Goal: Task Accomplishment & Management: Manage account settings

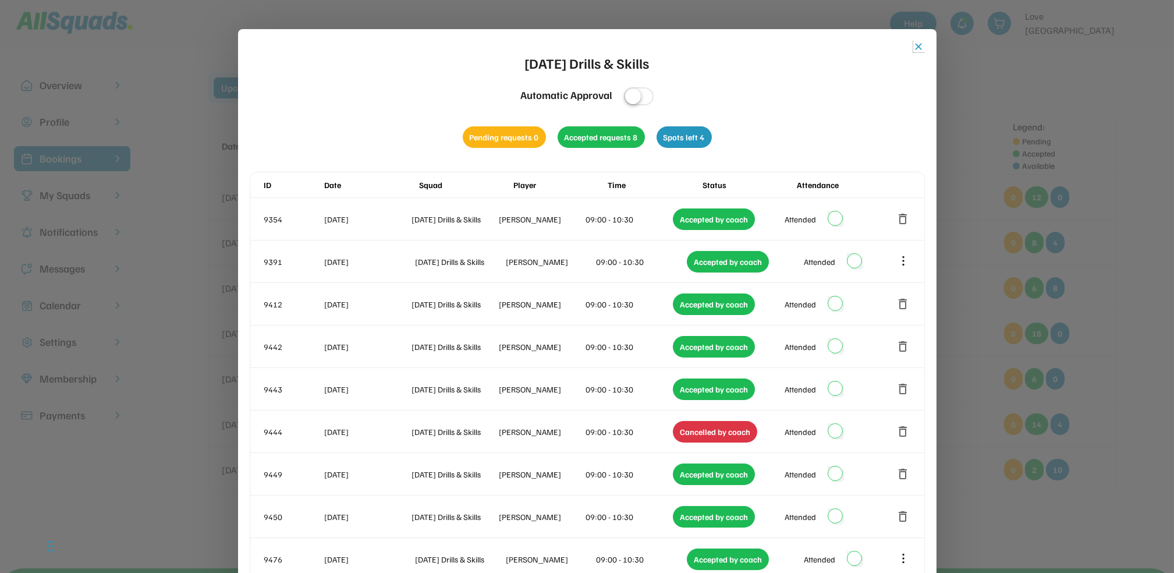
click at [919, 43] on button "close" at bounding box center [919, 47] width 12 height 12
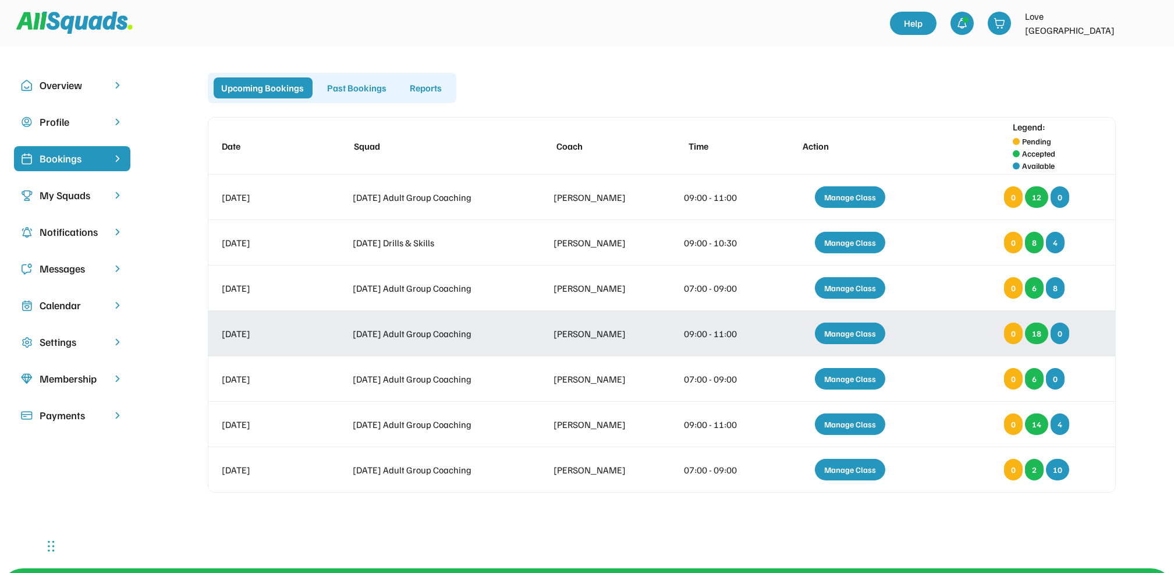
click at [854, 333] on div "Manage Class" at bounding box center [850, 333] width 70 height 22
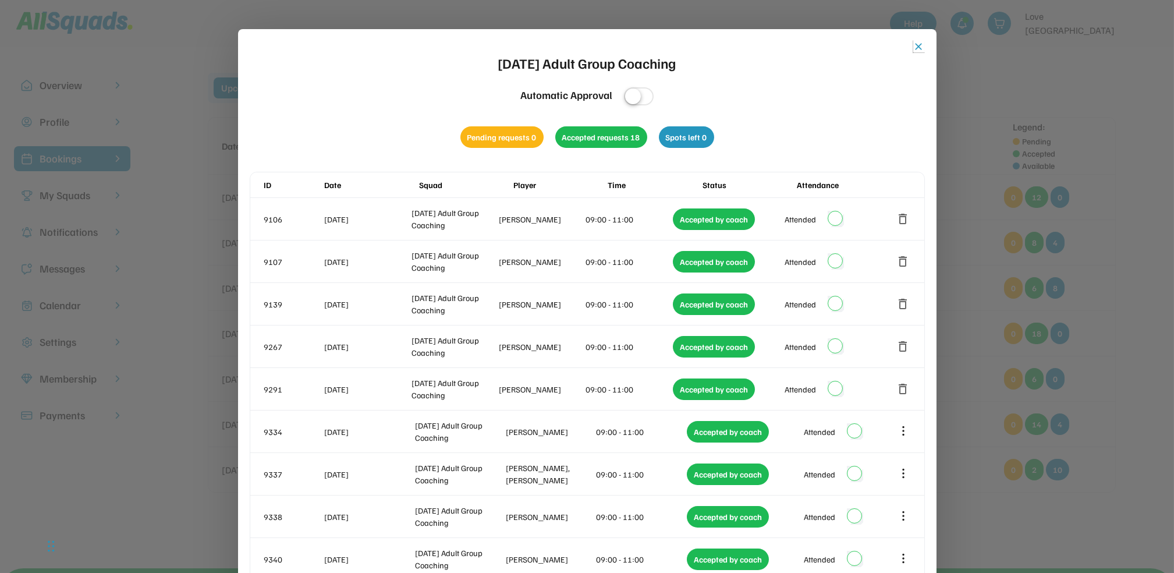
click at [917, 49] on button "close" at bounding box center [919, 47] width 12 height 12
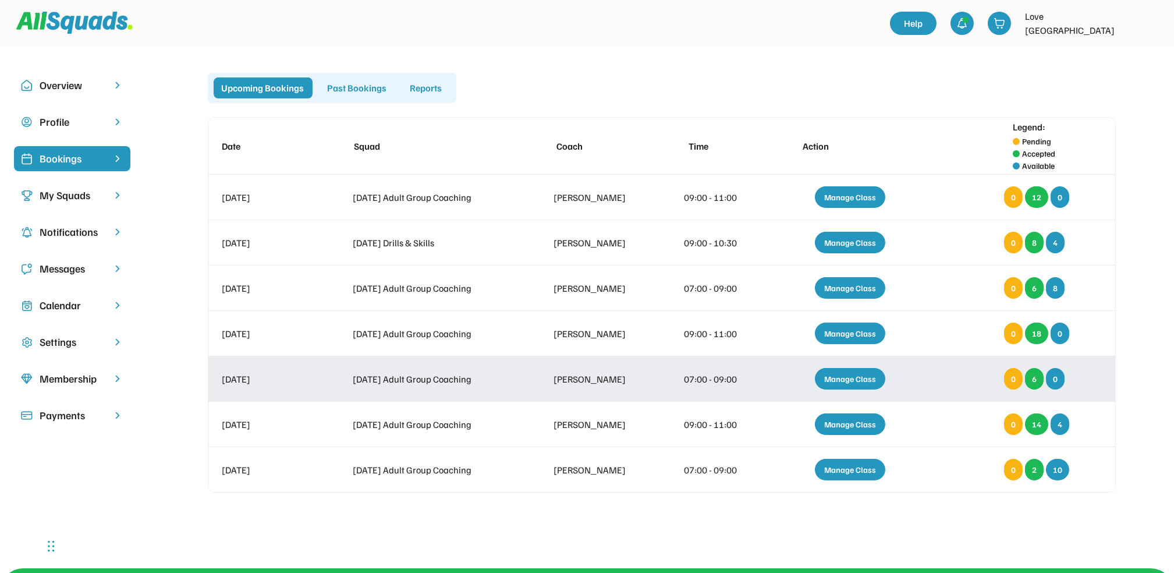
click at [862, 381] on div "Manage Class" at bounding box center [850, 379] width 70 height 22
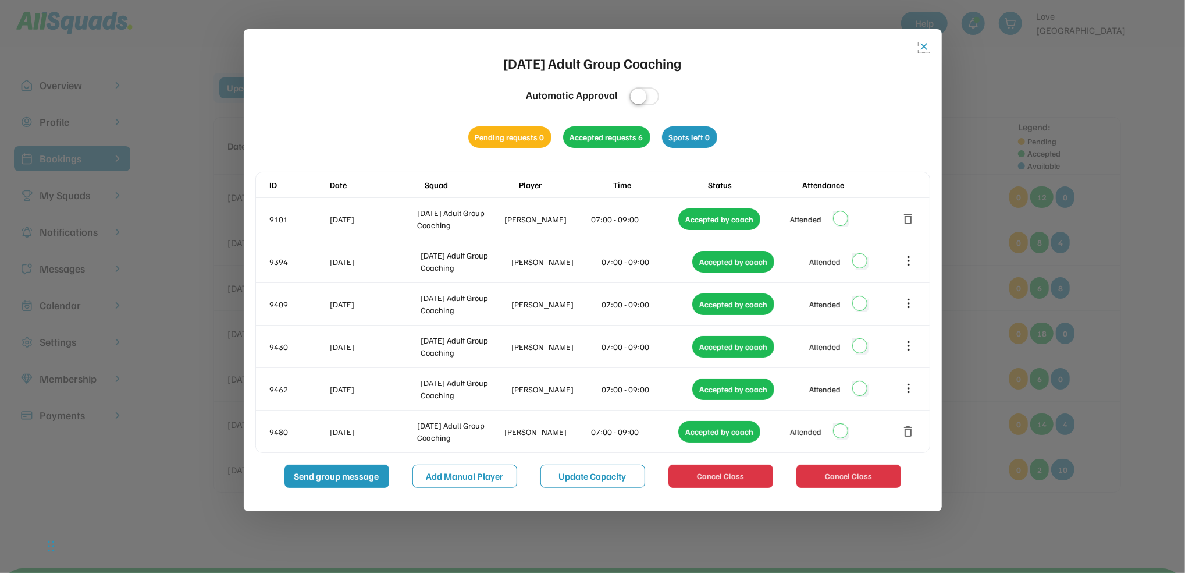
click at [927, 48] on button "close" at bounding box center [925, 47] width 12 height 12
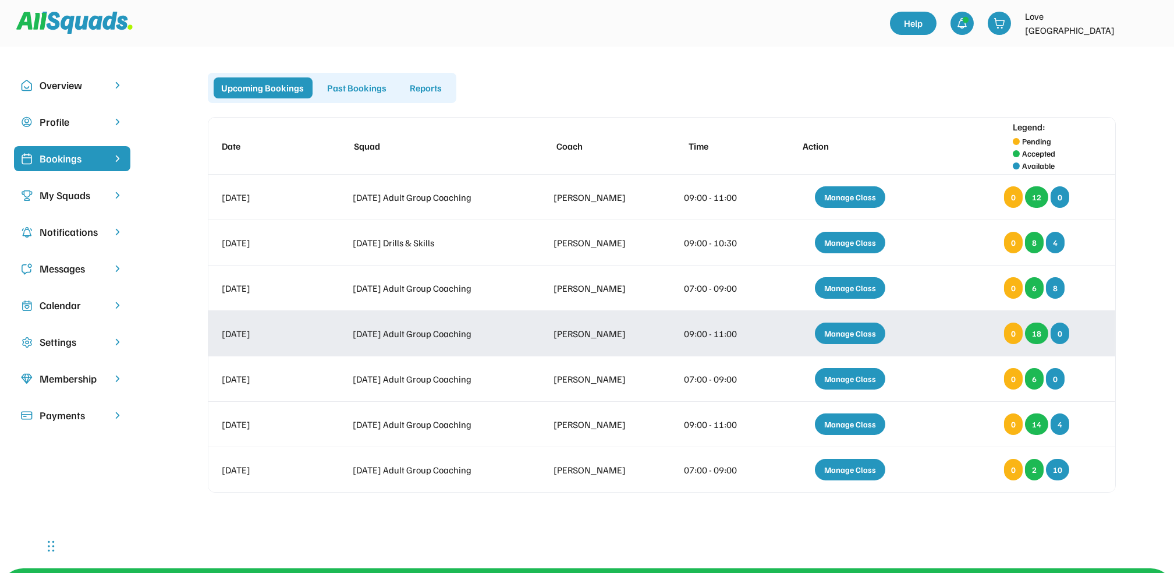
click at [870, 337] on div "Manage Class" at bounding box center [850, 333] width 70 height 22
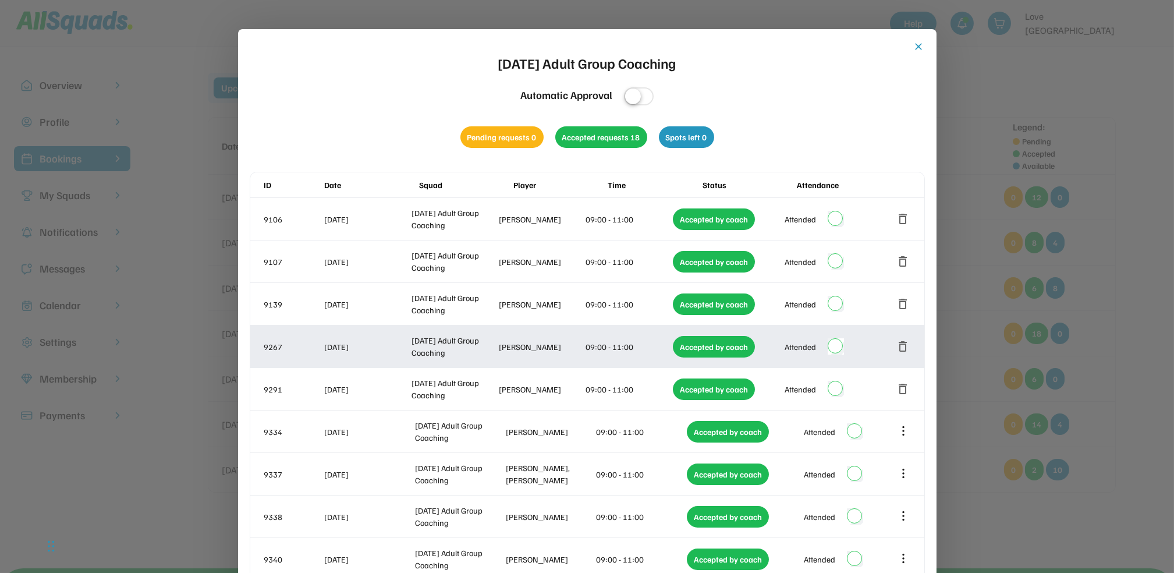
scroll to position [77, 0]
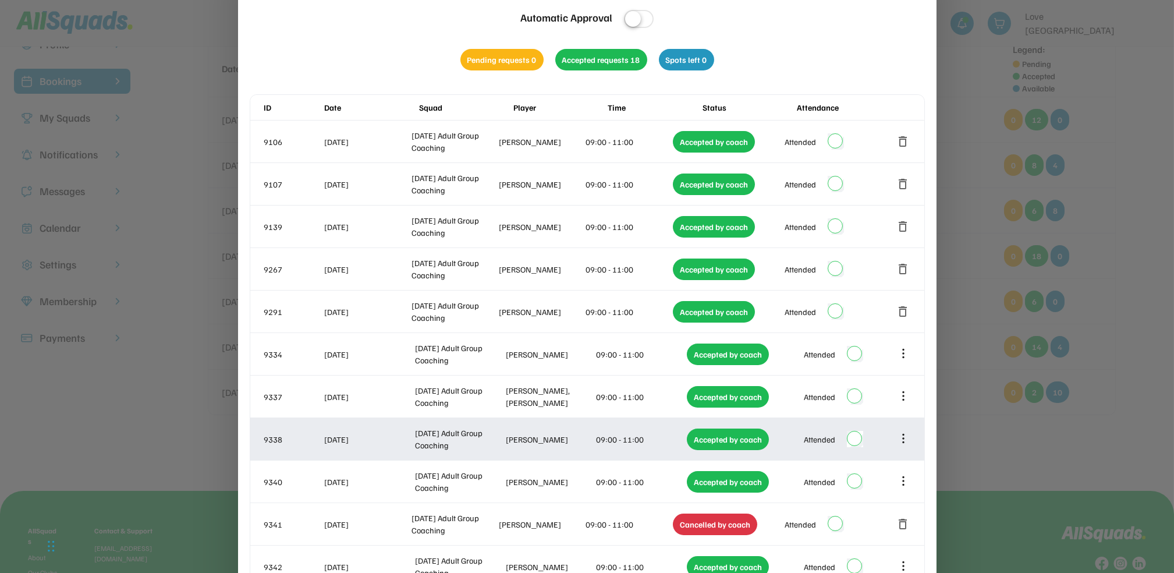
click at [905, 439] on icon at bounding box center [903, 438] width 13 height 13
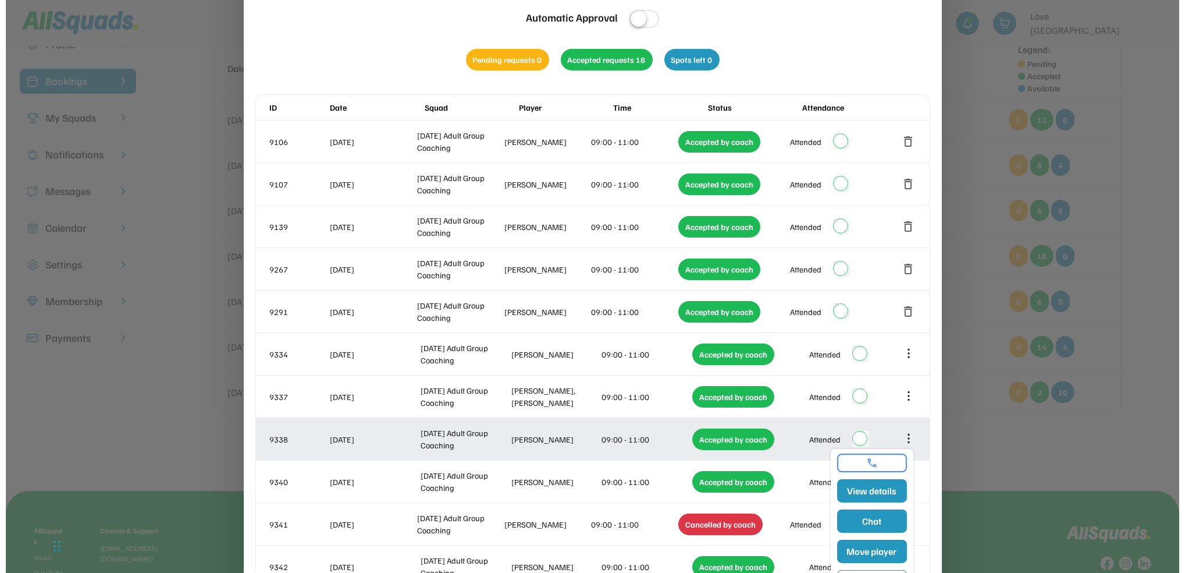
scroll to position [155, 0]
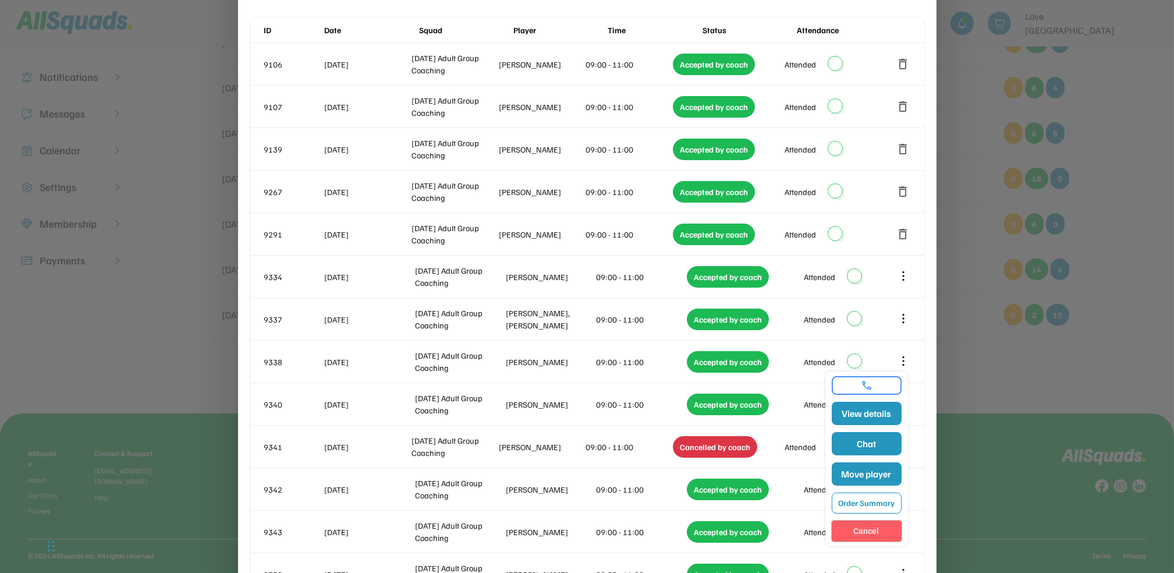
click at [876, 522] on button "Cancel" at bounding box center [866, 530] width 70 height 21
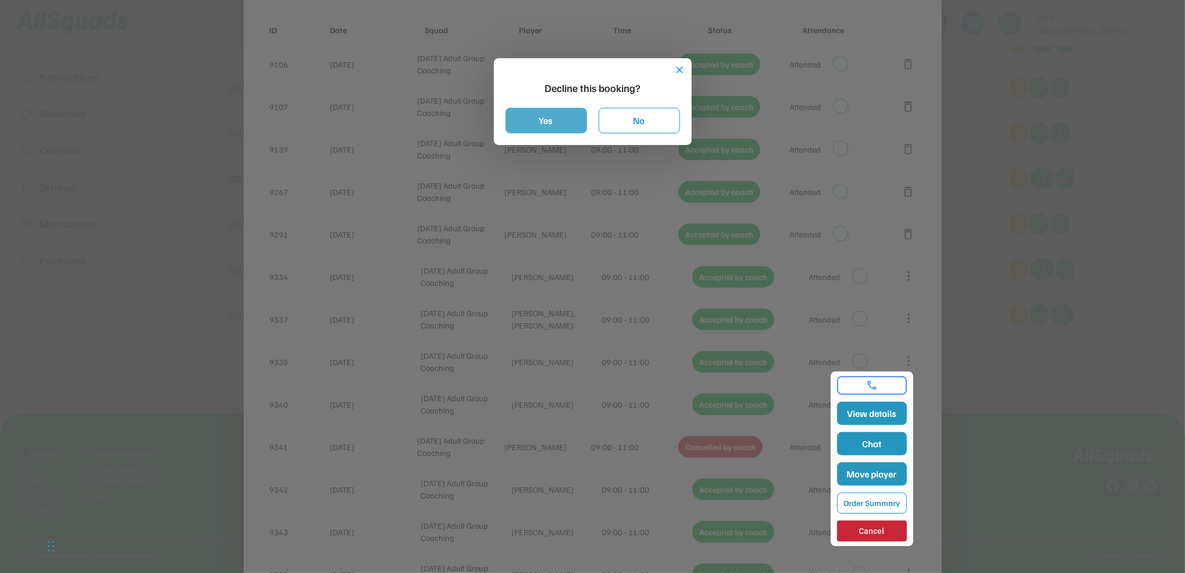
click at [546, 122] on button "Yes" at bounding box center [546, 121] width 81 height 26
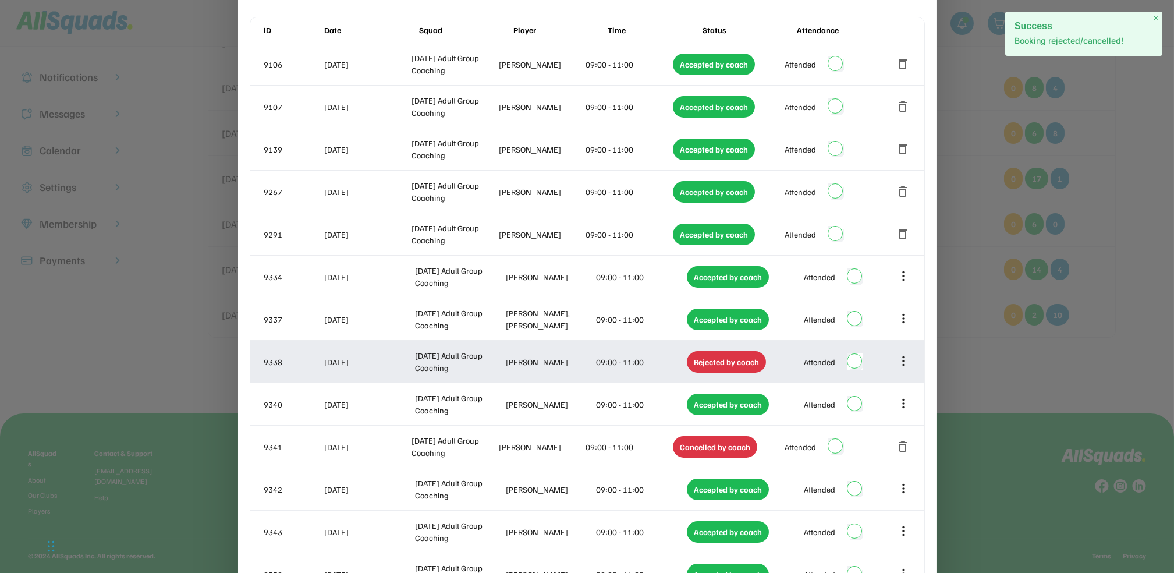
click at [903, 357] on icon at bounding box center [903, 361] width 0 height 8
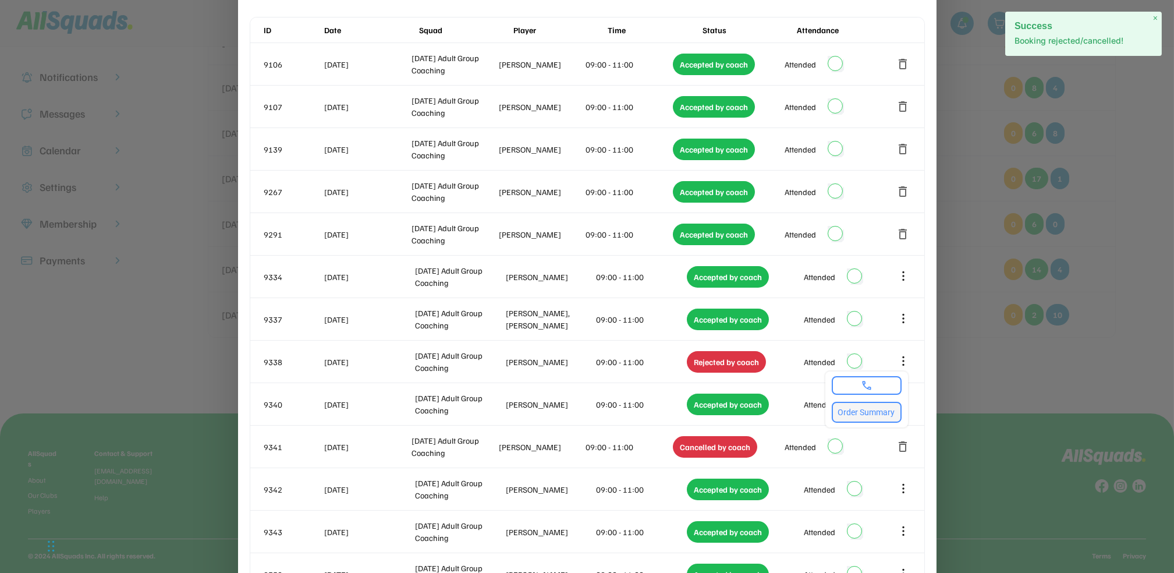
click at [883, 401] on button "Order Summary" at bounding box center [866, 411] width 70 height 21
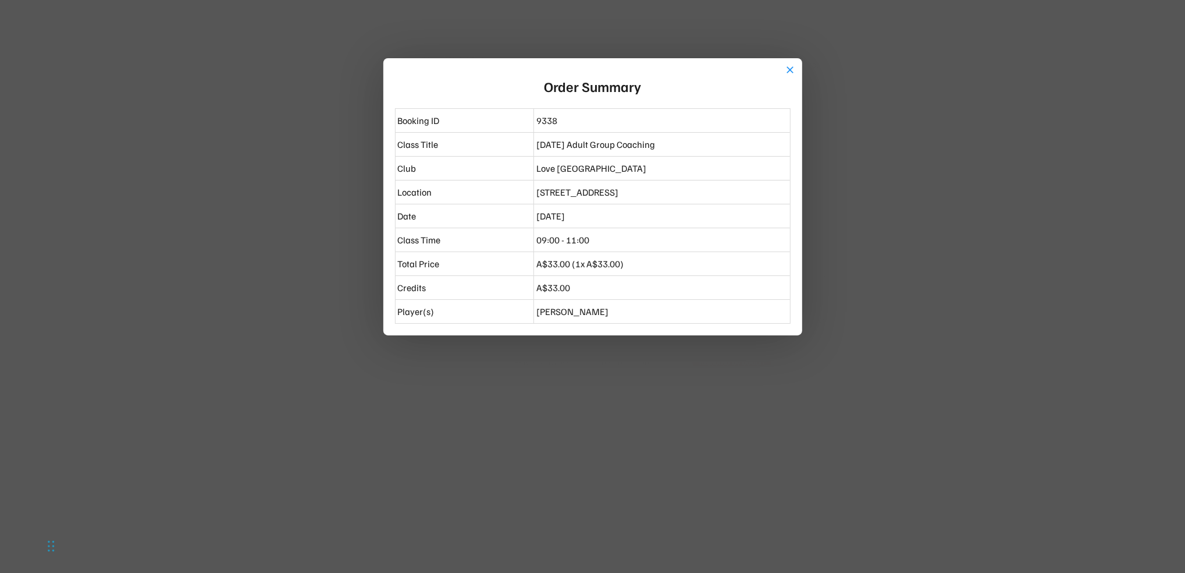
click at [797, 68] on div "close Order Summary Booking ID 9338 Class Title [DATE] Adult Group Coaching Clu…" at bounding box center [592, 196] width 419 height 277
click at [794, 69] on button "close" at bounding box center [791, 70] width 12 height 12
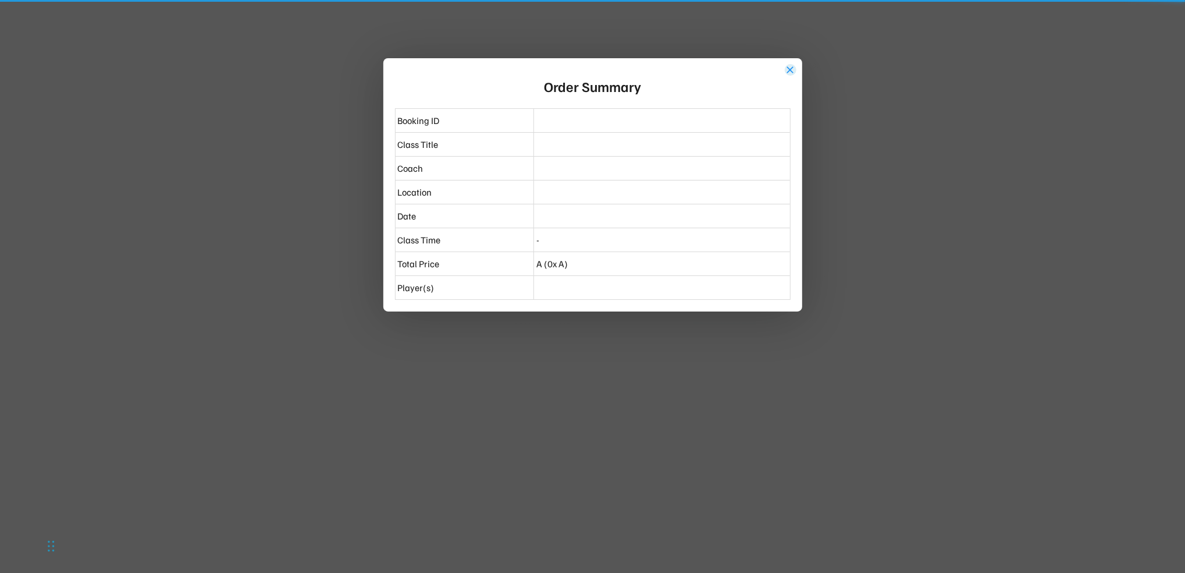
click at [792, 70] on button "close" at bounding box center [791, 70] width 12 height 12
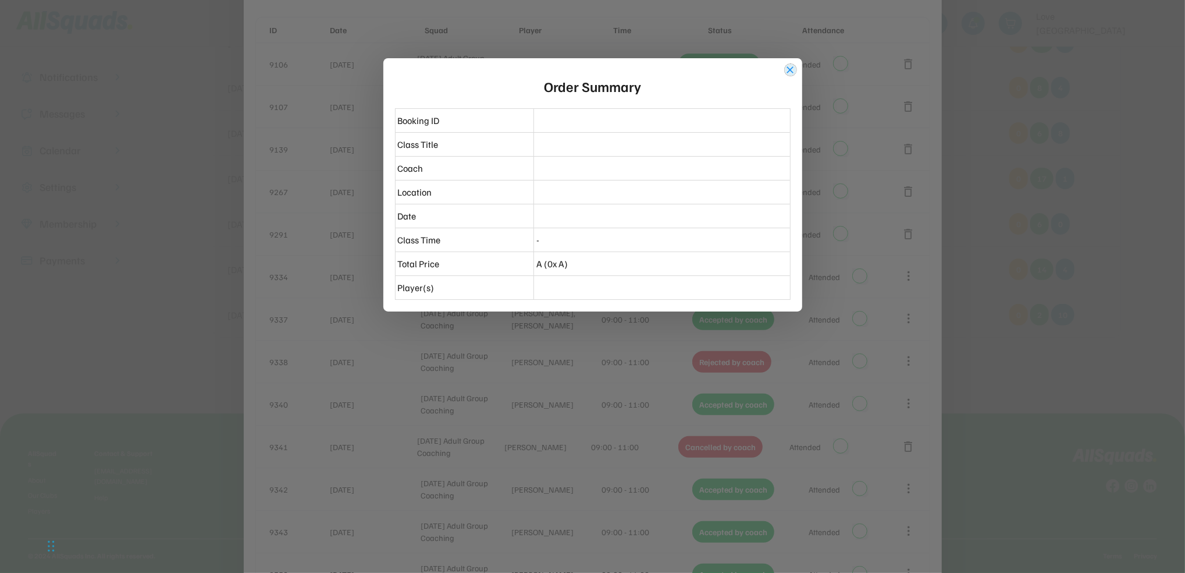
click at [792, 70] on button "close" at bounding box center [791, 70] width 12 height 12
click at [790, 70] on button "close" at bounding box center [791, 70] width 12 height 12
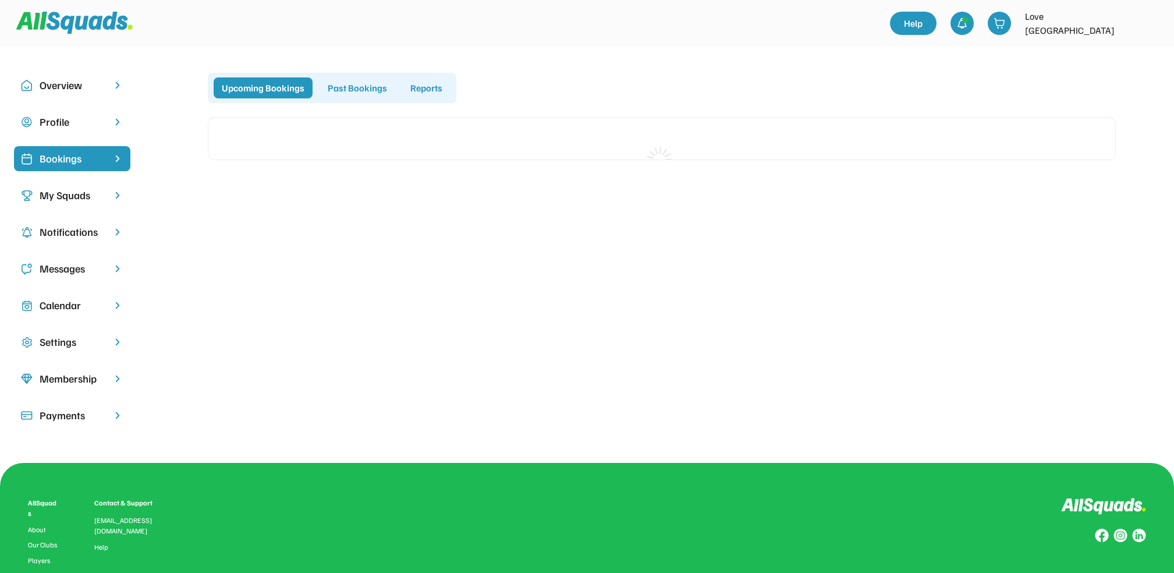
scroll to position [122, 0]
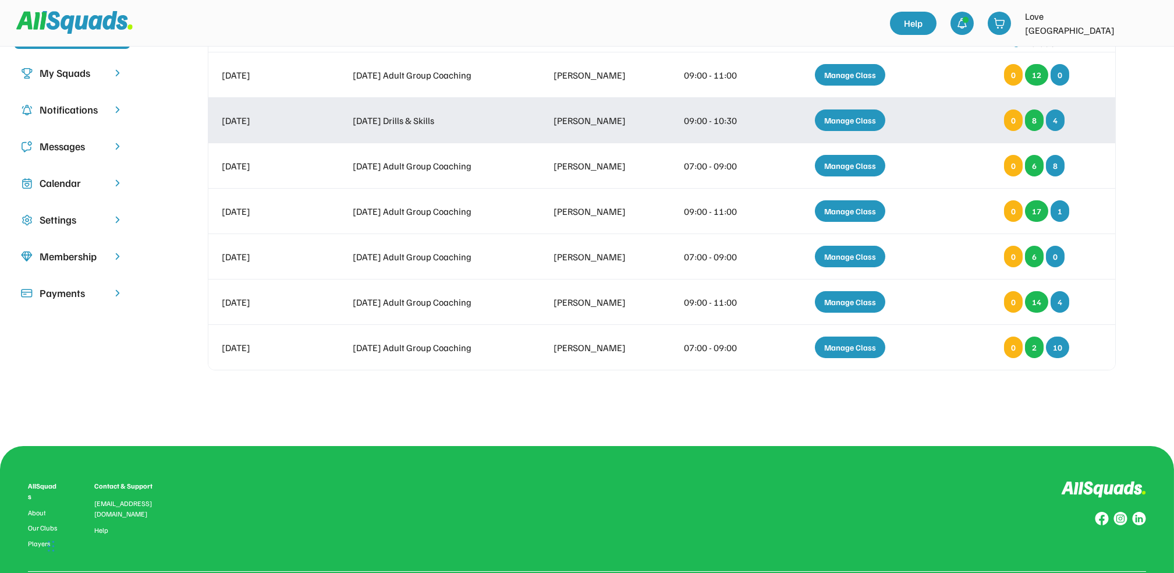
click at [853, 117] on div "Manage Class" at bounding box center [850, 120] width 70 height 22
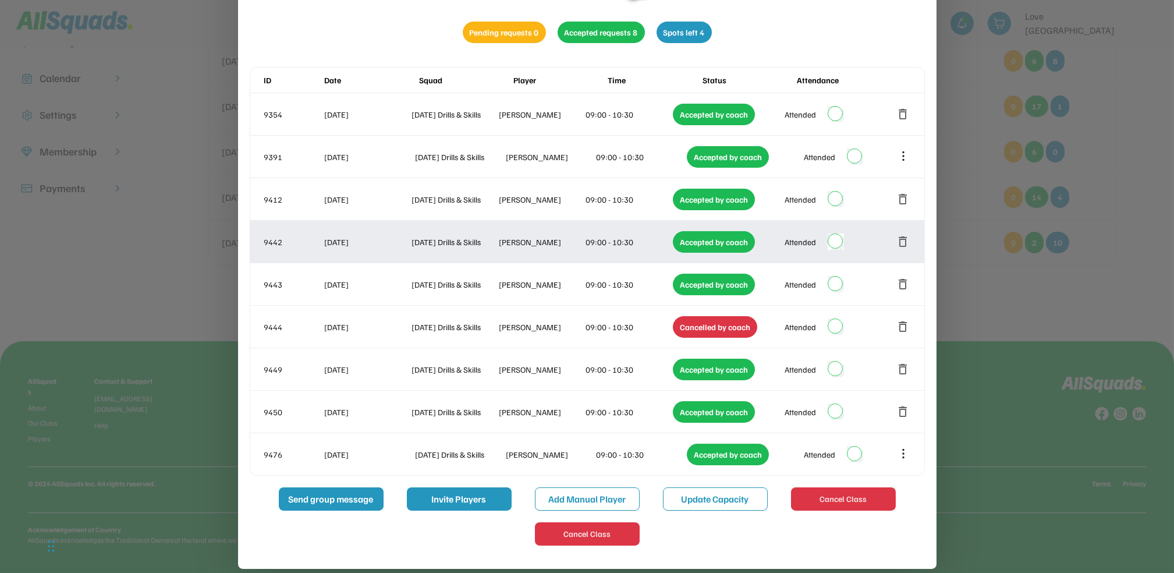
scroll to position [228, 0]
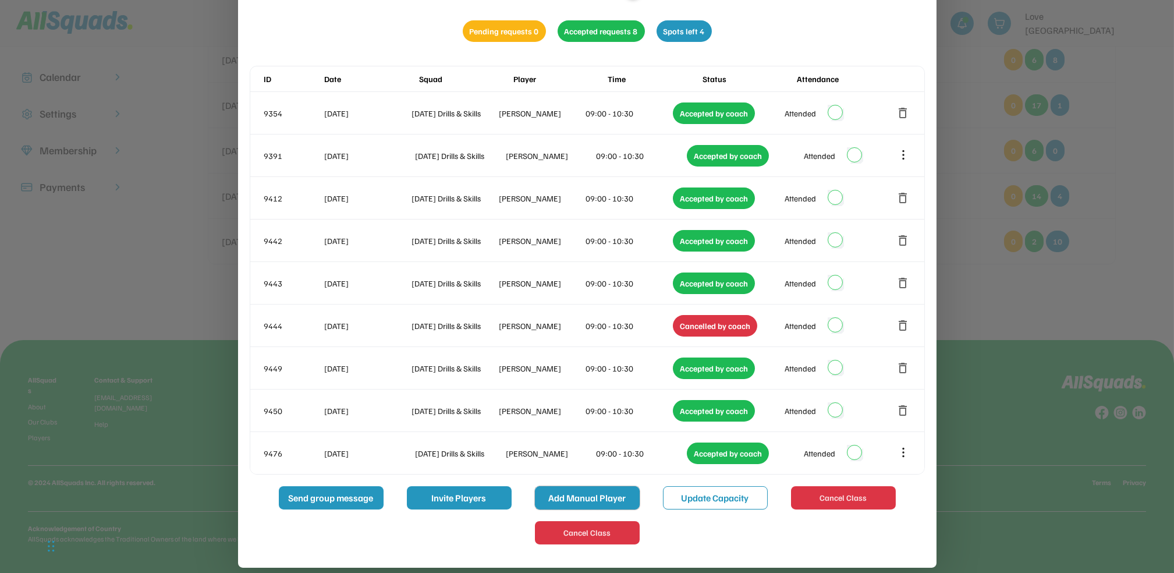
click at [584, 496] on button "Add Manual Player" at bounding box center [587, 497] width 105 height 23
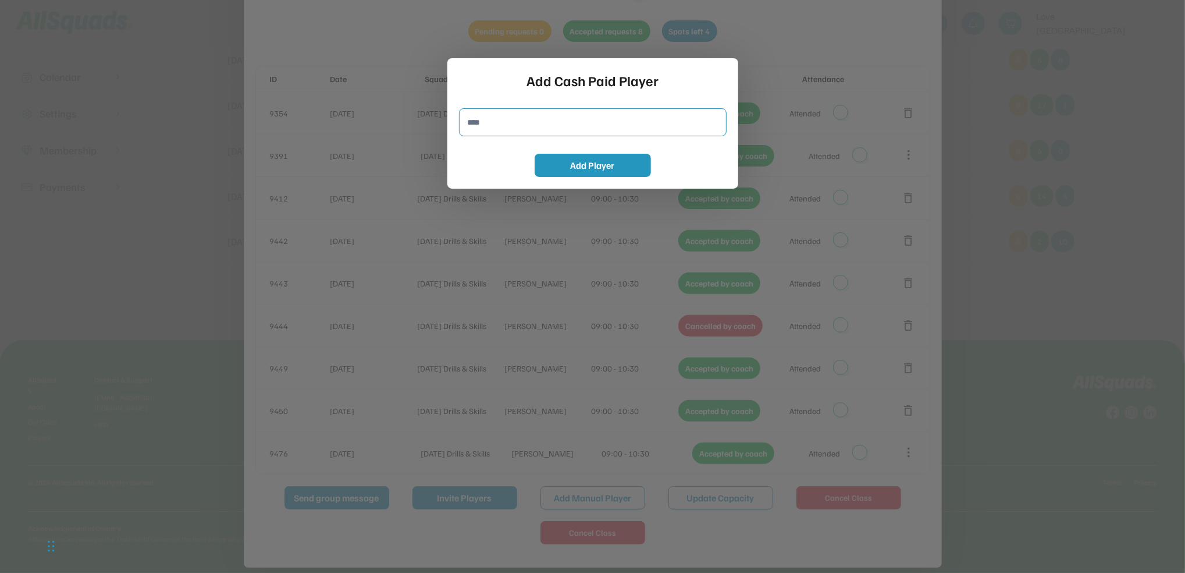
click at [497, 118] on input "input" at bounding box center [593, 122] width 268 height 28
type input "**********"
click at [617, 166] on button "Add Player" at bounding box center [593, 165] width 116 height 23
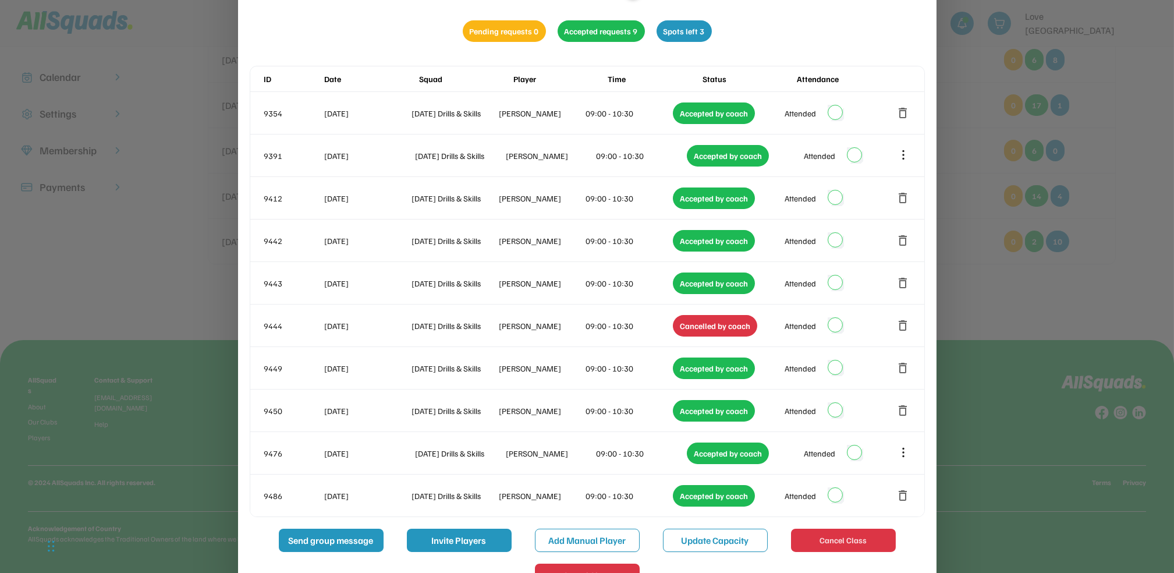
scroll to position [151, 0]
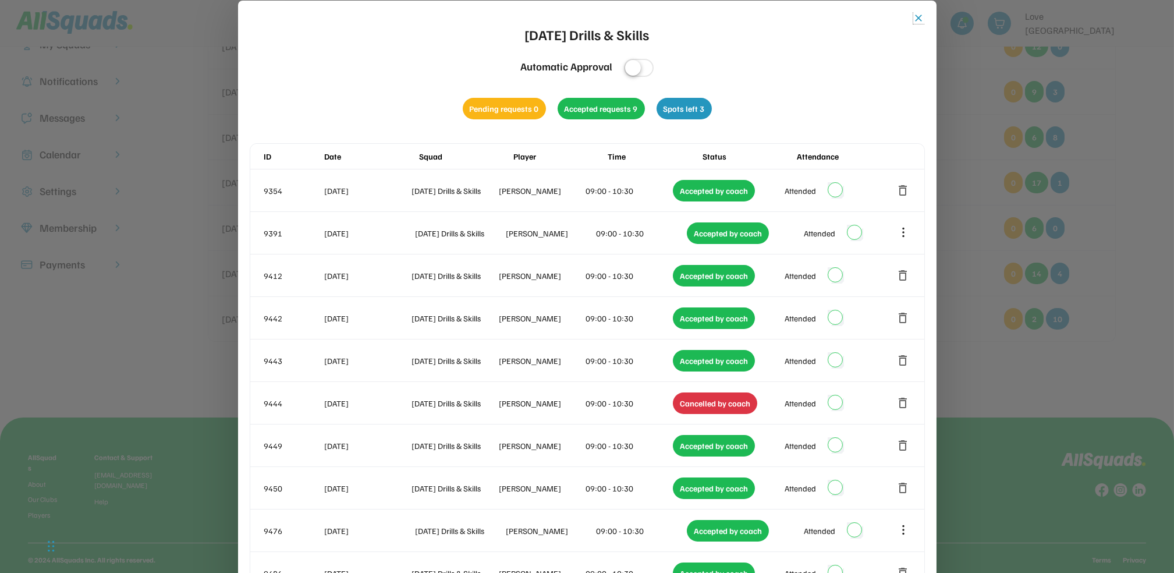
click at [918, 18] on button "close" at bounding box center [919, 18] width 12 height 12
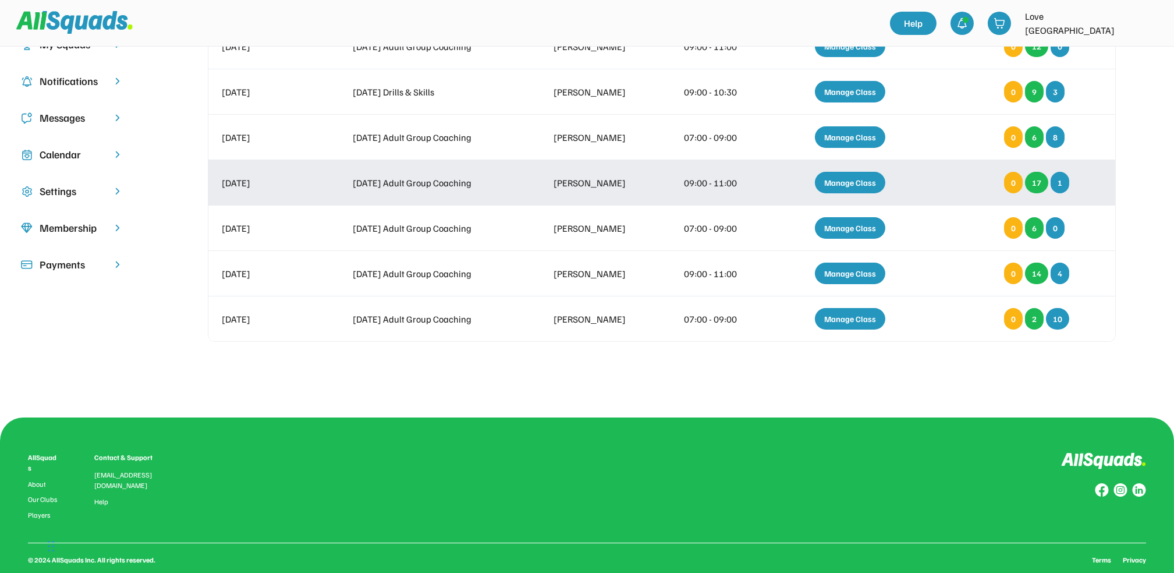
click at [843, 184] on div "Manage Class" at bounding box center [850, 183] width 70 height 22
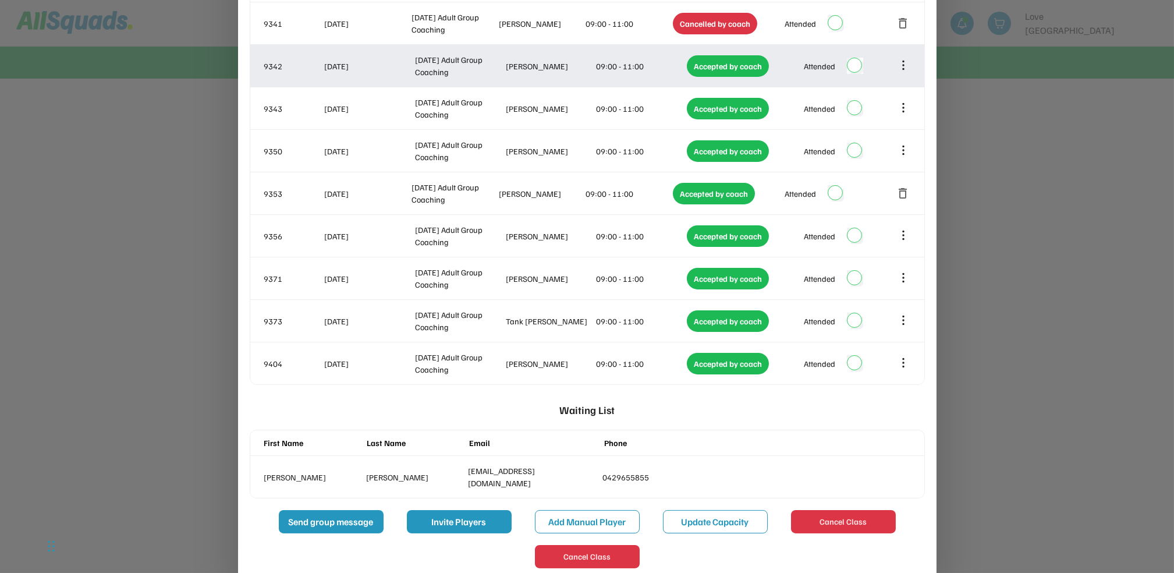
scroll to position [748, 0]
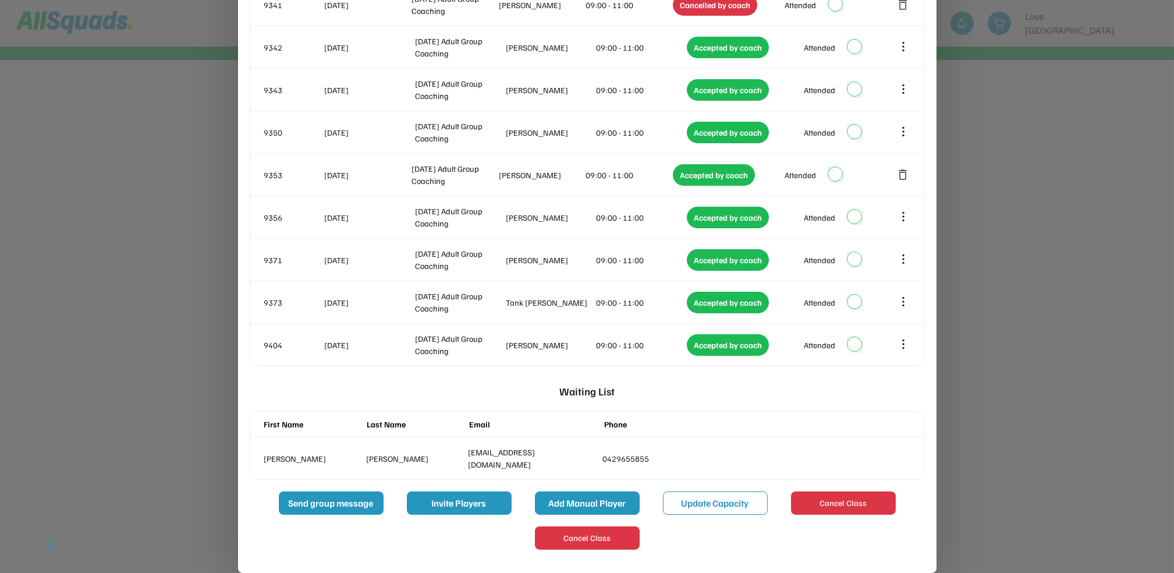
click at [571, 500] on button "Add Manual Player" at bounding box center [587, 502] width 105 height 23
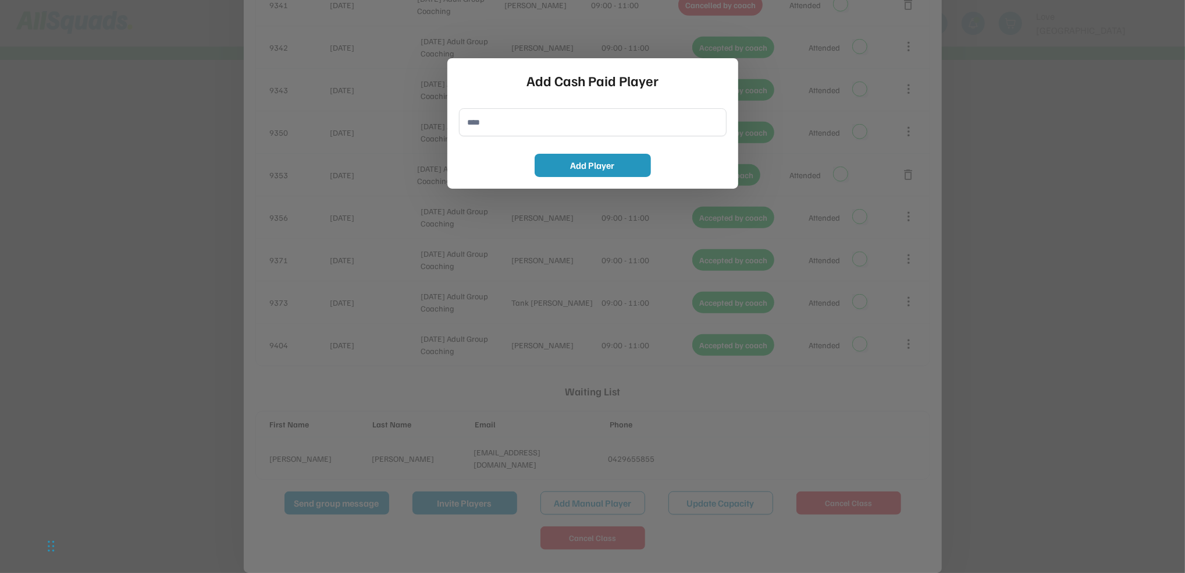
click at [496, 122] on input "input" at bounding box center [593, 122] width 268 height 28
type input "**********"
click at [620, 163] on button "Add Player" at bounding box center [593, 165] width 116 height 23
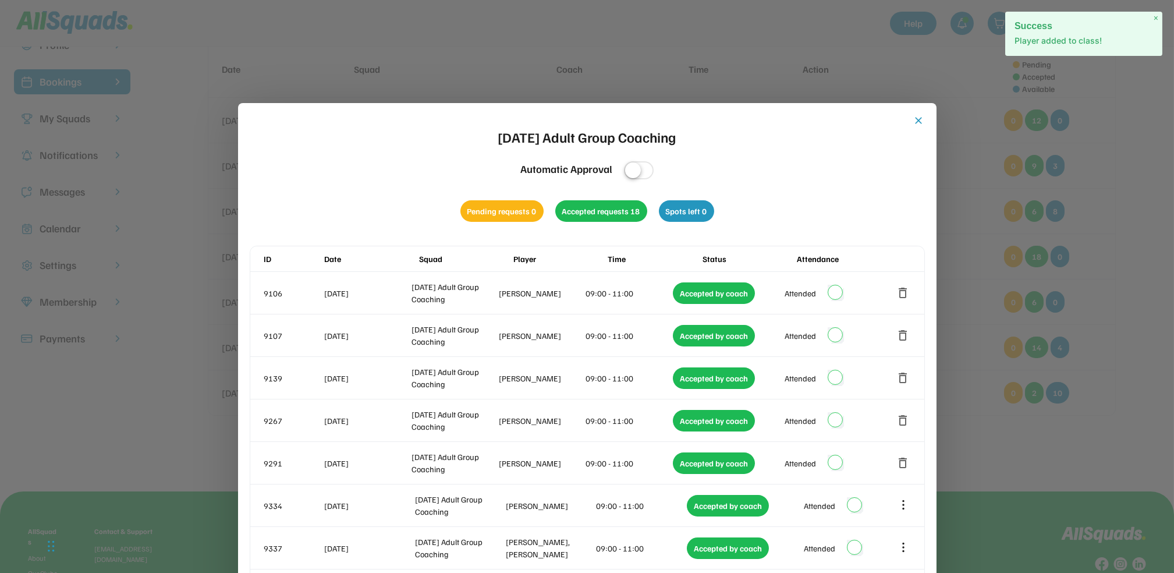
scroll to position [49, 0]
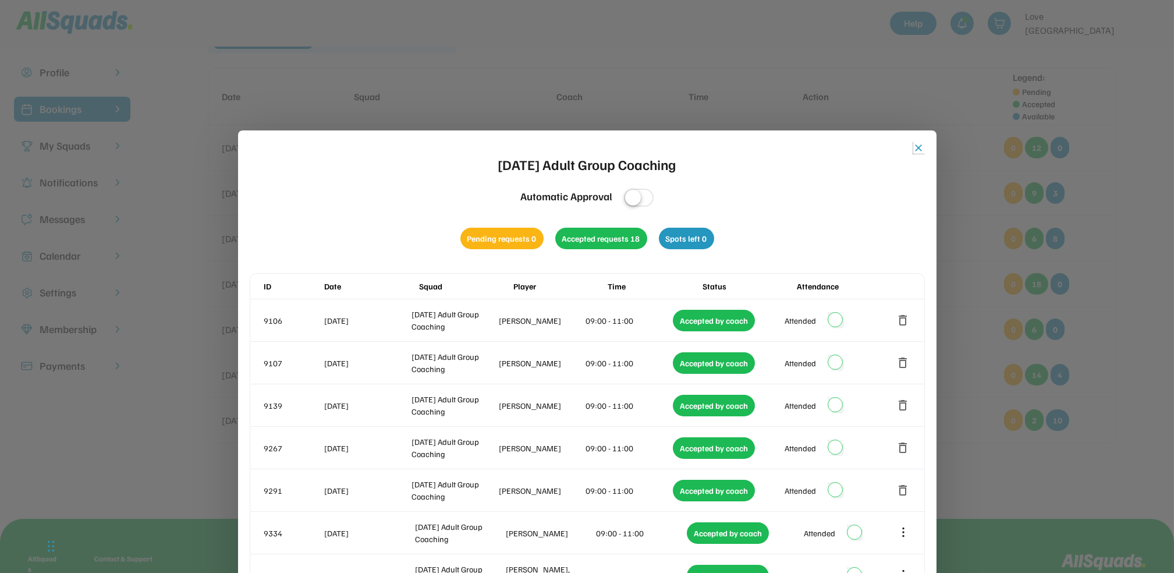
click at [914, 151] on button "close" at bounding box center [919, 148] width 12 height 12
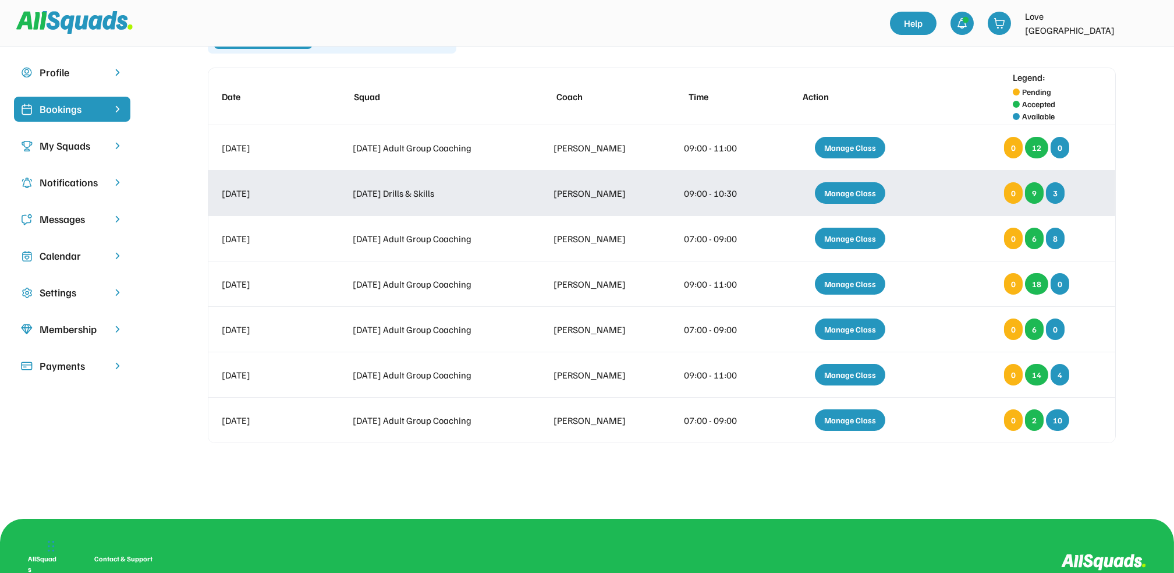
click at [835, 184] on div "Manage Class" at bounding box center [850, 193] width 70 height 22
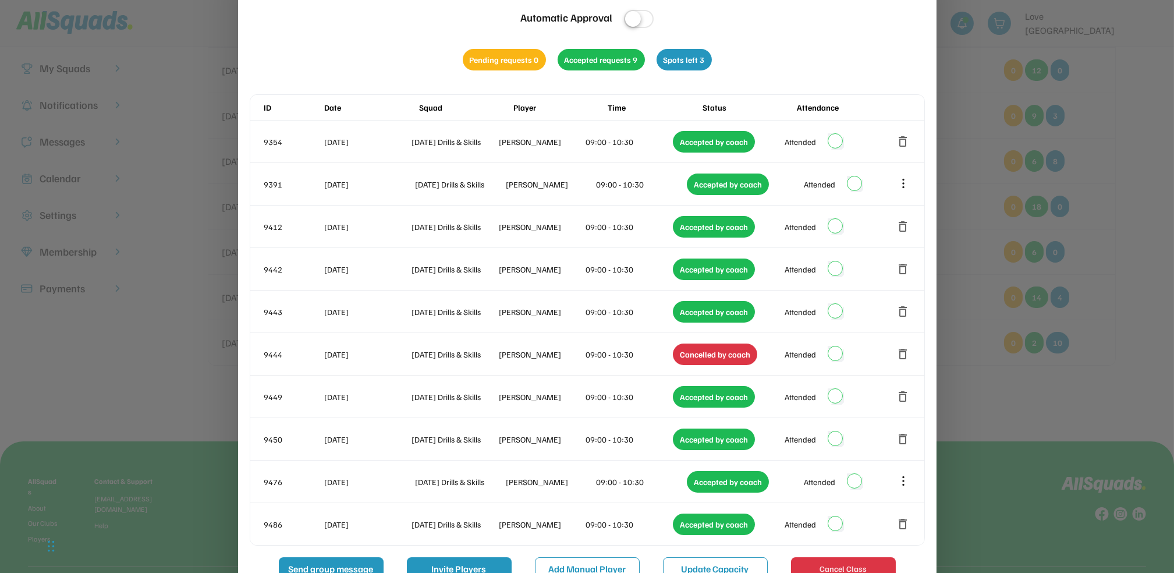
scroll to position [0, 0]
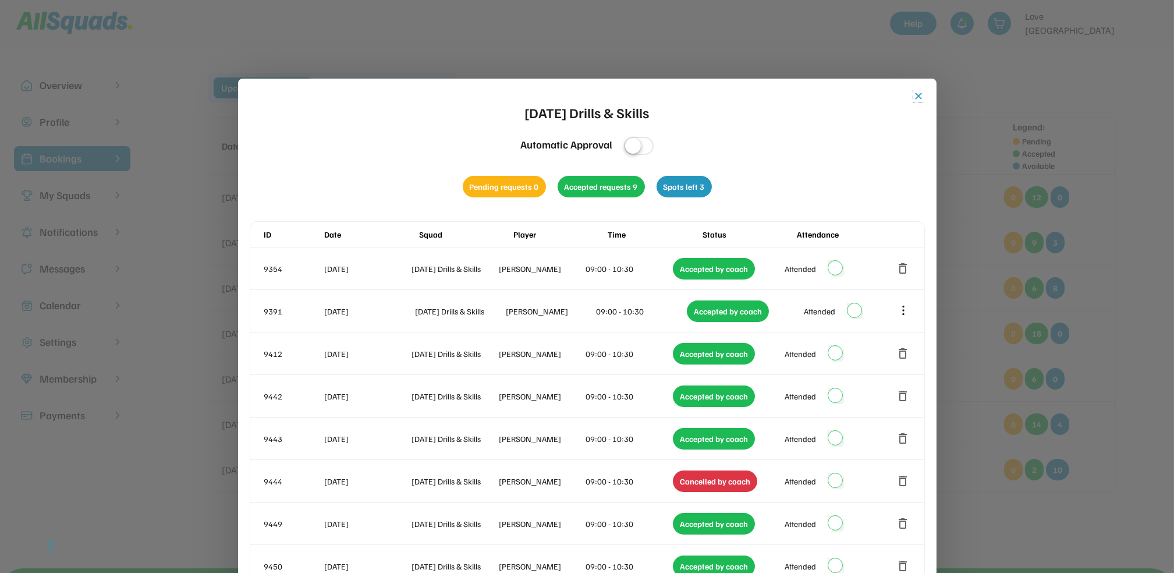
click at [916, 97] on button "close" at bounding box center [919, 96] width 12 height 12
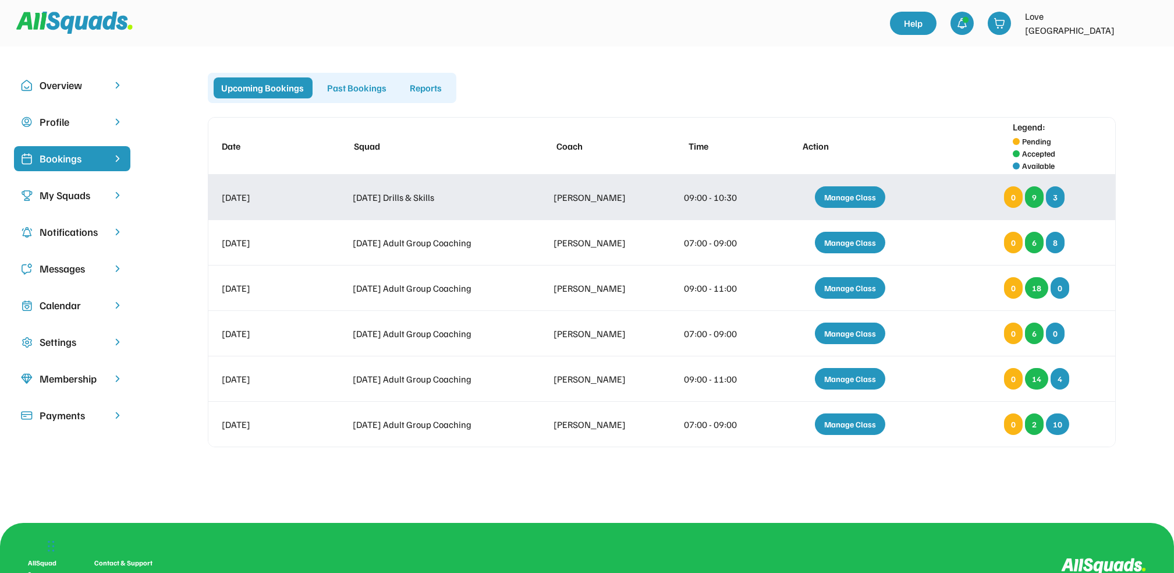
click at [822, 194] on div "Manage Class" at bounding box center [850, 197] width 70 height 22
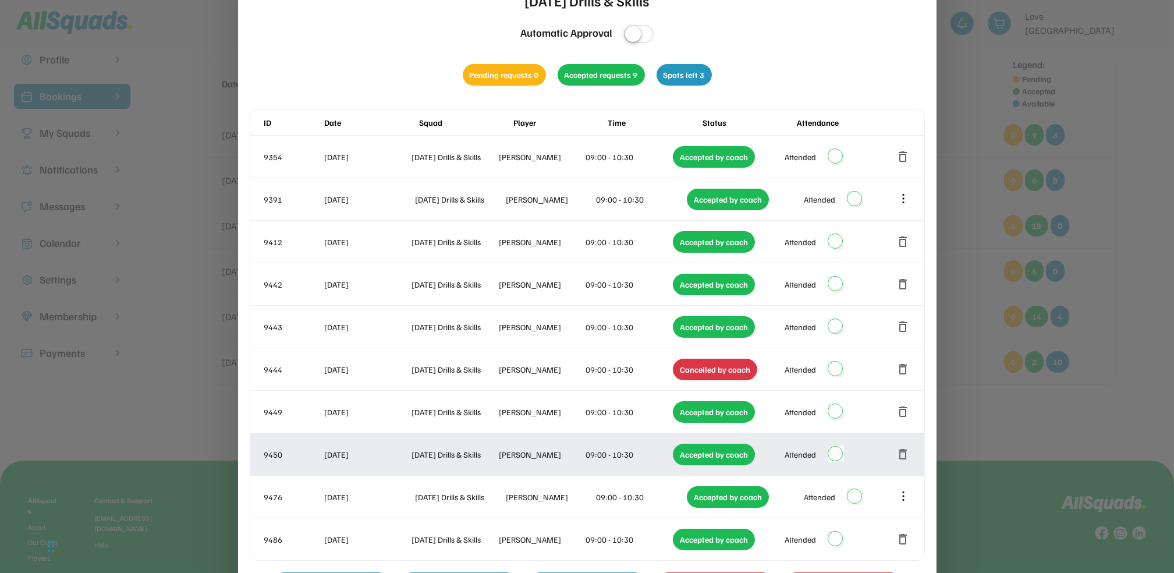
scroll to position [155, 0]
